Goal: Check status

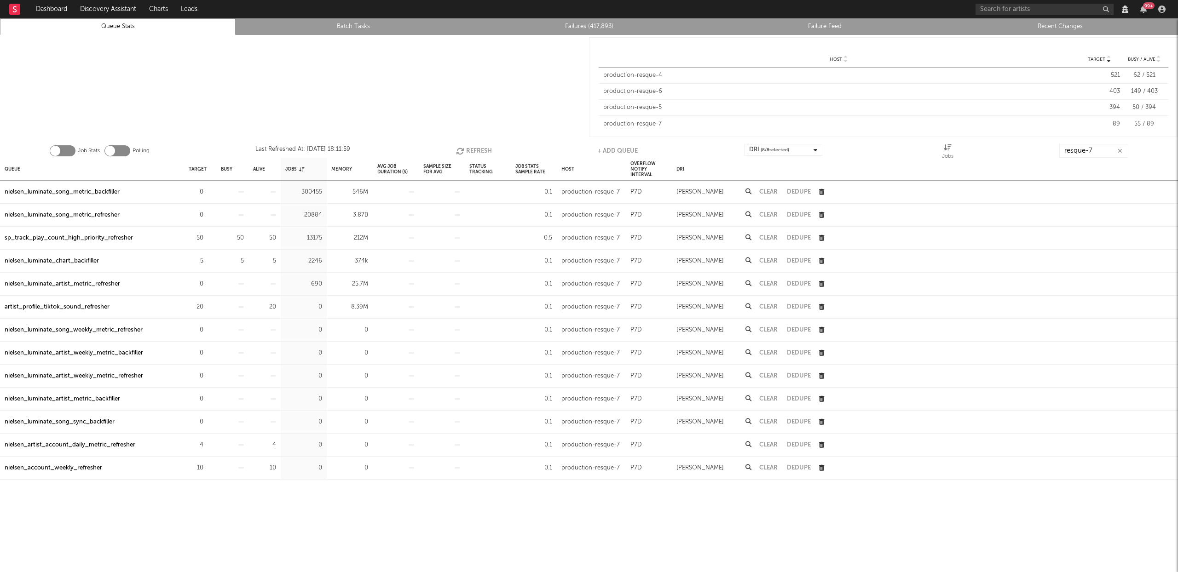
click at [471, 145] on button "Refresh" at bounding box center [474, 151] width 36 height 14
click at [467, 149] on button "Refresh" at bounding box center [475, 151] width 36 height 14
click at [466, 153] on button "Refresh" at bounding box center [475, 151] width 36 height 14
click at [480, 147] on button "Refresh" at bounding box center [475, 151] width 36 height 14
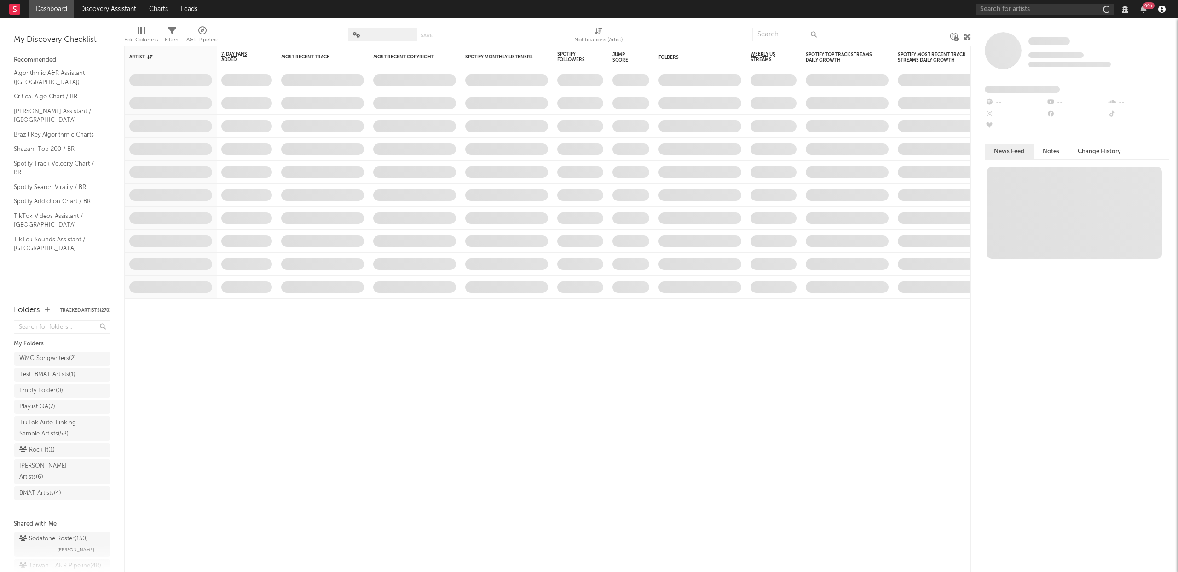
click at [1162, 12] on icon "button" at bounding box center [1161, 9] width 7 height 7
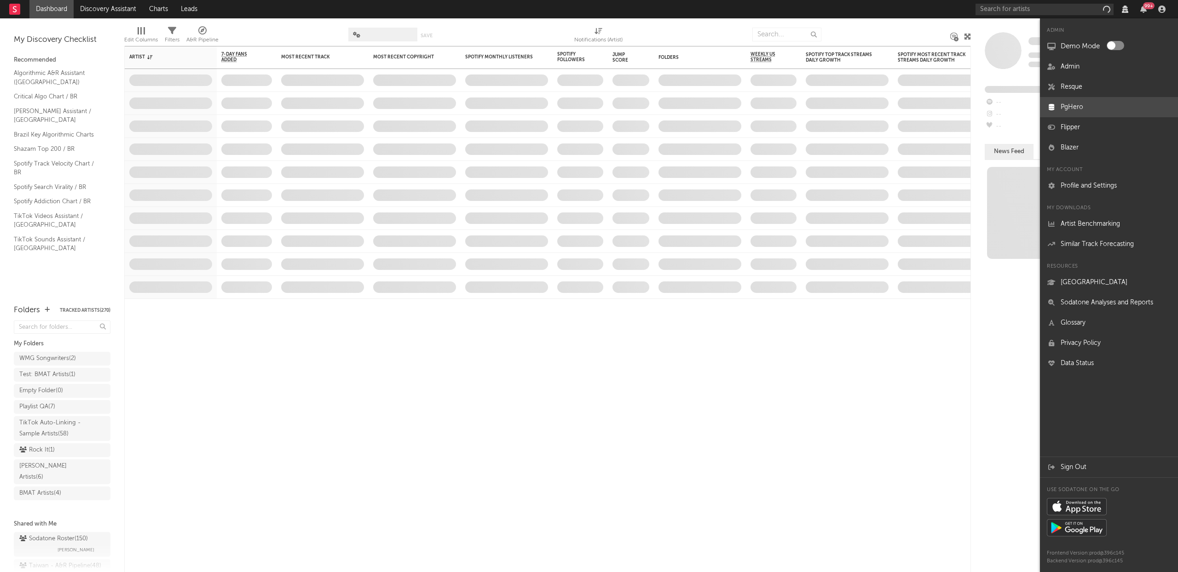
click at [1080, 109] on link "PgHero" at bounding box center [1109, 107] width 138 height 20
